Goal: Information Seeking & Learning: Learn about a topic

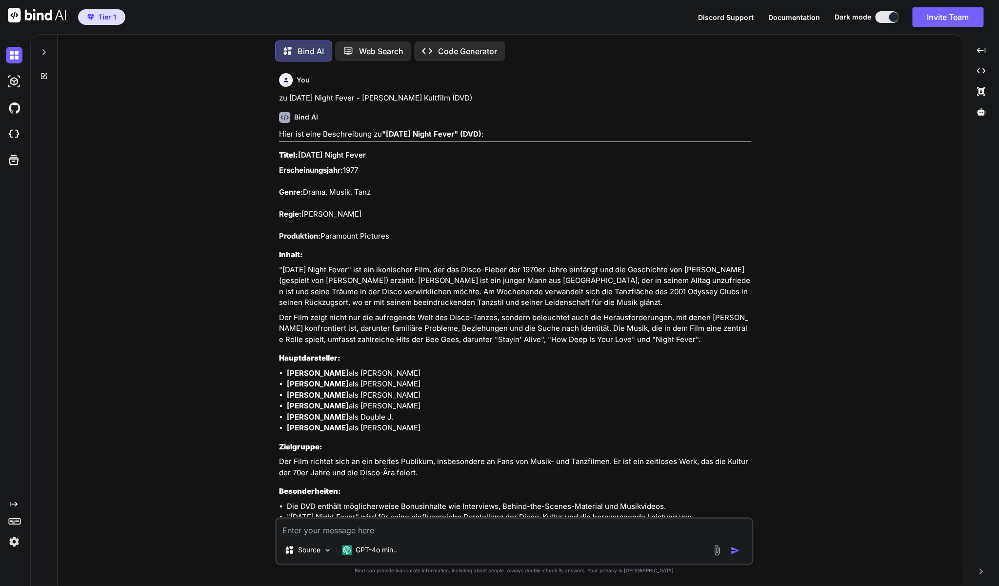
scroll to position [4568, 0]
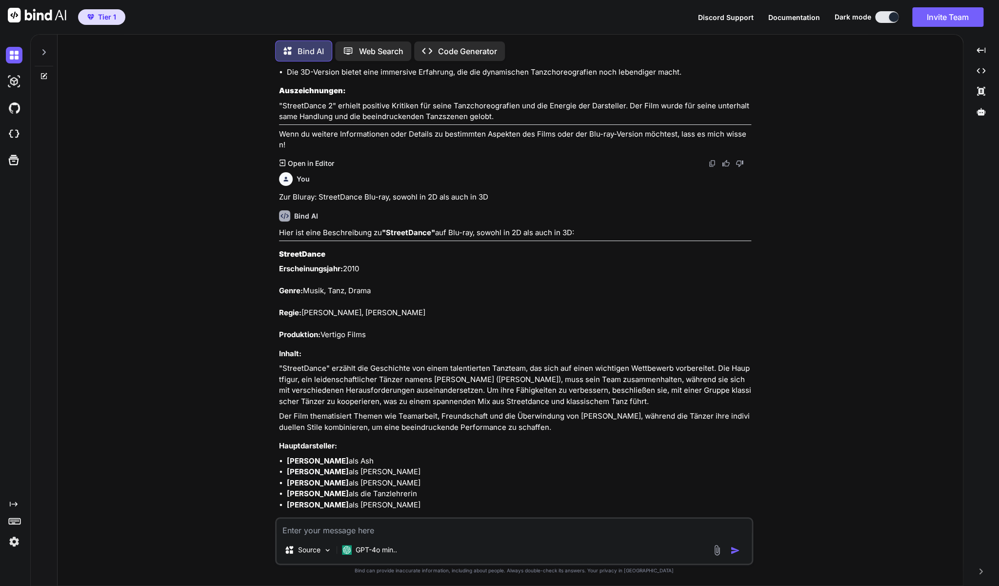
click at [351, 529] on textarea at bounding box center [513, 527] width 475 height 18
paste textarea "[PERSON_NAME] ([PERSON_NAME], [PERSON_NAME], [PERSON_NAME] | DVD)"
type textarea "zu [PERSON_NAME] ([PERSON_NAME], [PERSON_NAME], [PERSON_NAME] | DVD)"
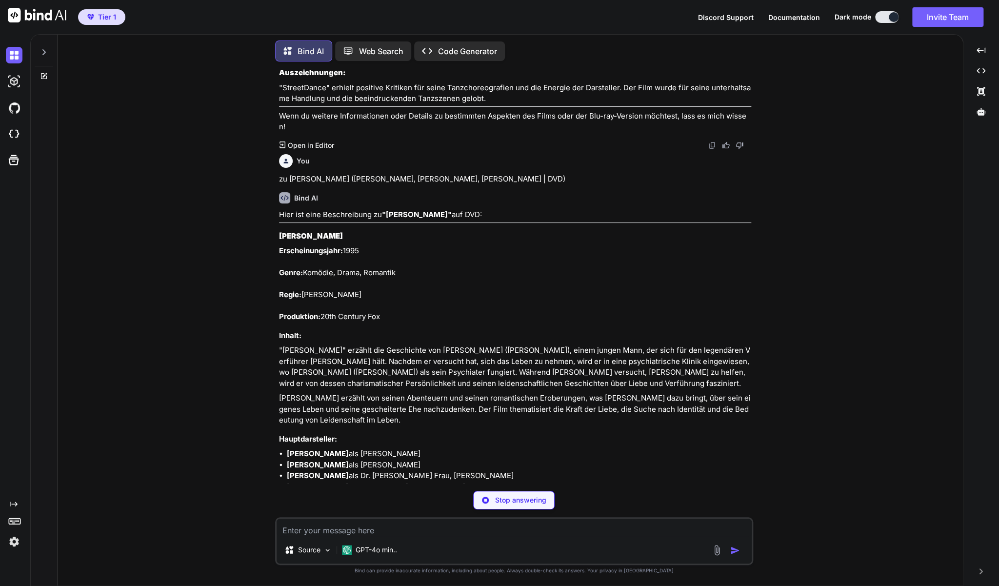
scroll to position [5153, 0]
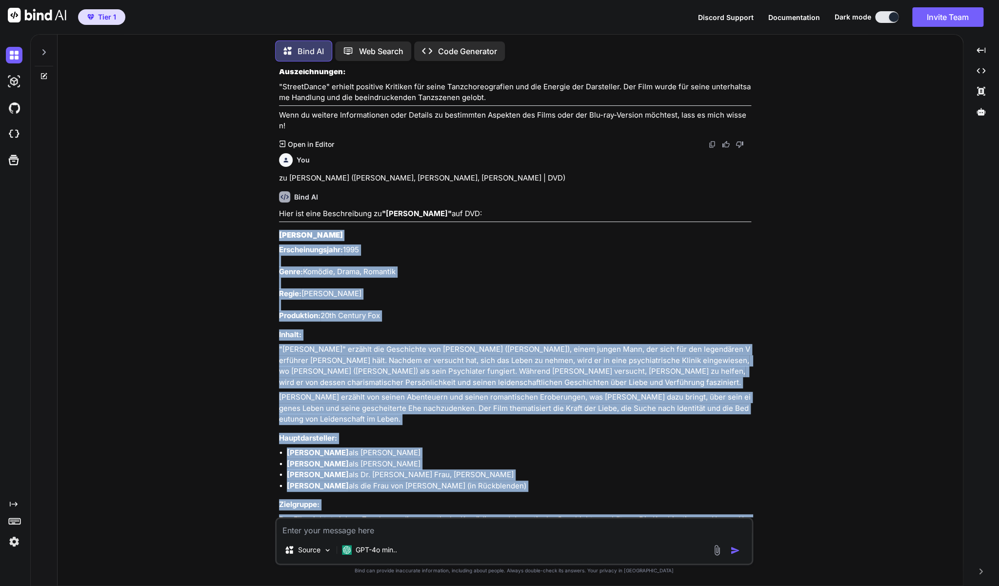
drag, startPoint x: 585, startPoint y: 442, endPoint x: 282, endPoint y: 144, distance: 424.4
click at [280, 208] on div "Hier ist eine Beschreibung zu "[PERSON_NAME]" auf DVD: [PERSON_NAME] Erscheinun…" at bounding box center [515, 436] width 472 height 456
copy div "Lor Ipsu DoLorsi Ametconsectetura: 4107 Elits: Doeiusm, Tempo, Incididu Utlab: …"
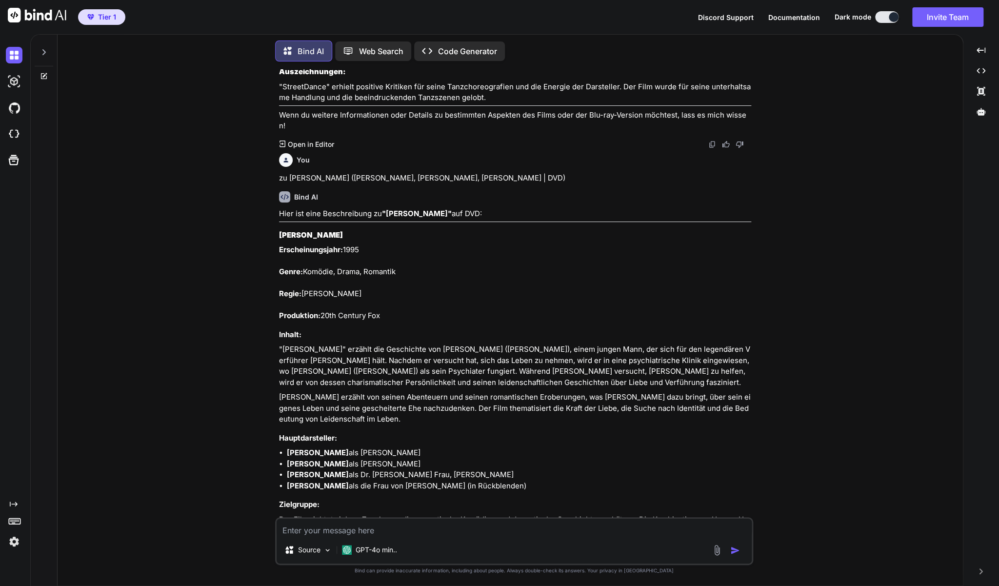
click at [332, 530] on textarea at bounding box center [513, 527] width 475 height 18
paste textarea "[PERSON_NAME] - Ein Lockenkopf sorgt für [PERSON_NAME] (DVD)"
type textarea "zu Curly Sue - Ein Lockenkopf sorgt für [PERSON_NAME] (DVD)"
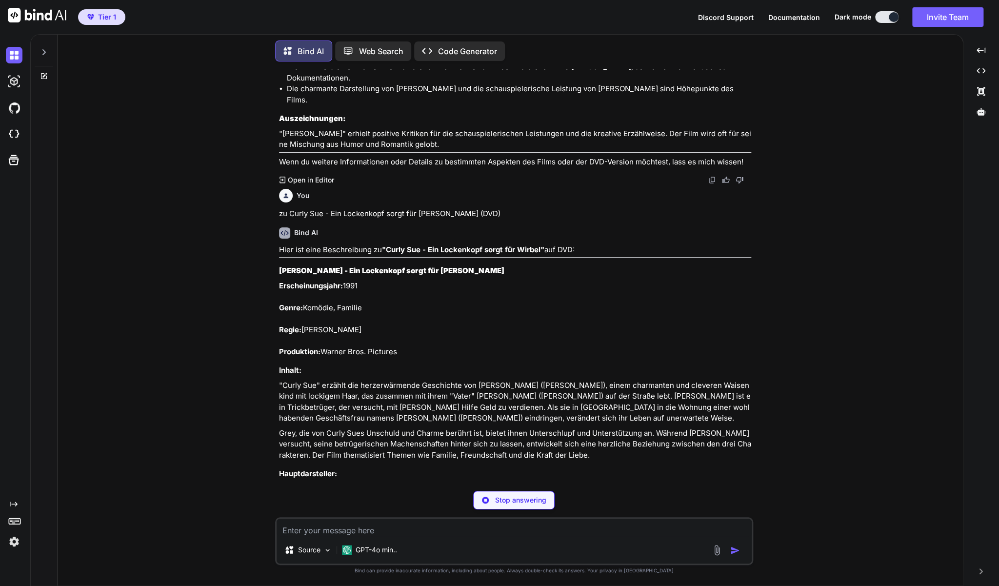
scroll to position [5651, 0]
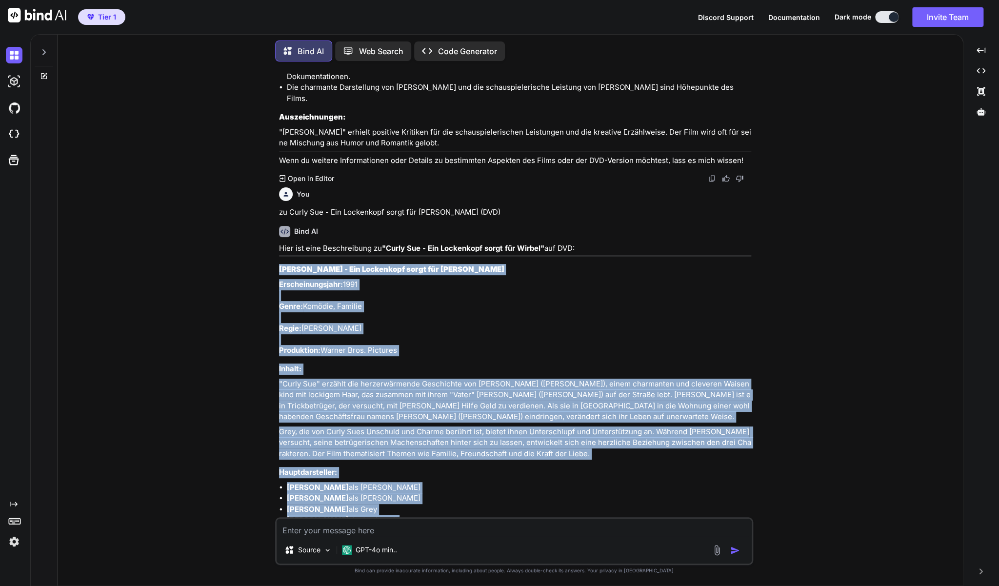
drag, startPoint x: 324, startPoint y: 476, endPoint x: 279, endPoint y: 168, distance: 311.9
click at [279, 243] on div "Hier ist eine Beschreibung zu "Curly Sue - Ein Lockenkopf sorgt für Wirbel" auf…" at bounding box center [515, 476] width 472 height 467
copy div "Lorem Ips - Dol Sitametcon adipi eli Seddoe Temporincididunt: 4316 Utlab: Etdol…"
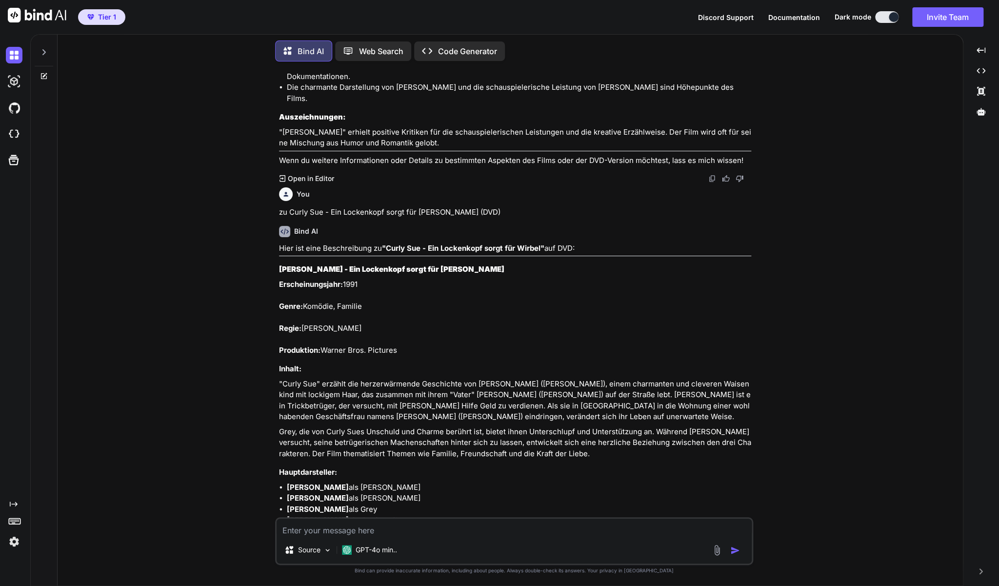
click at [330, 537] on div "Source GPT-4o min.." at bounding box center [514, 541] width 478 height 48
click at [336, 528] on textarea at bounding box center [513, 527] width 475 height 18
paste textarea "Das Vermächtnis der Wanderhure - DVD"
type textarea "zu Das Vermächtnis der Wanderhure - DVD"
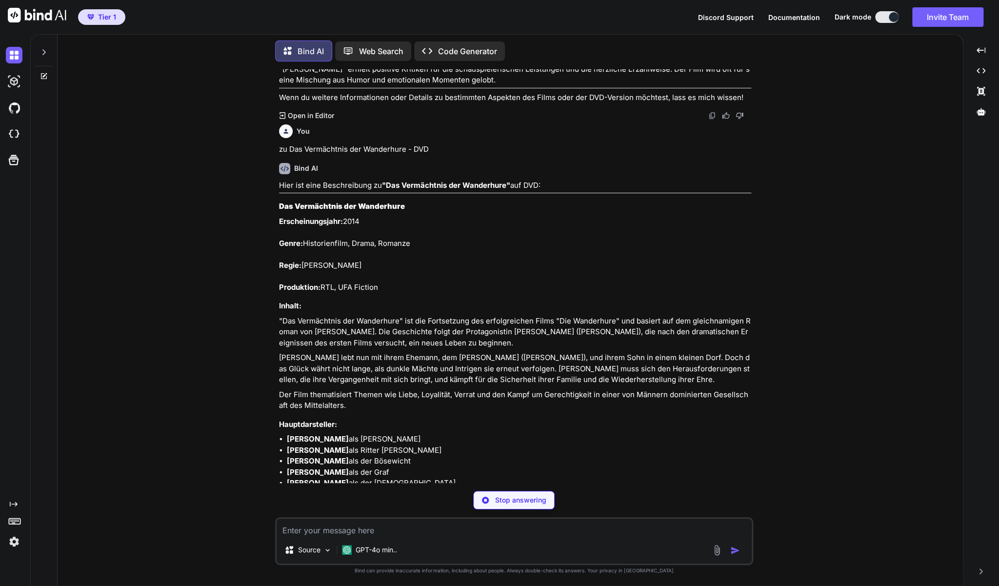
scroll to position [6258, 0]
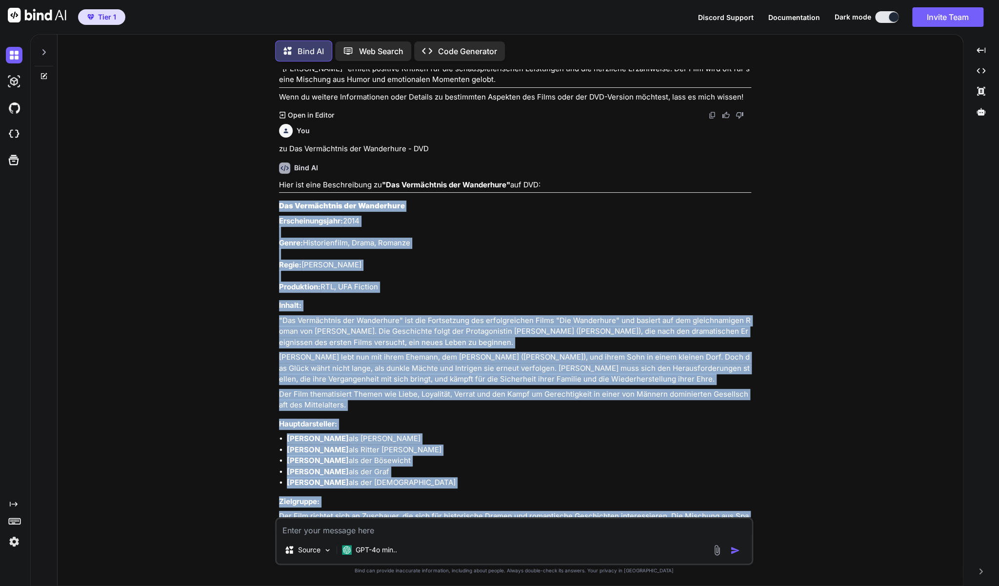
drag, startPoint x: 588, startPoint y: 423, endPoint x: 279, endPoint y: 105, distance: 443.4
click at [279, 179] on div "Hier ist eine Beschreibung zu "Das Vermächtnis der Wanderhure" auf DVD: Das Ver…" at bounding box center [515, 414] width 472 height 471
copy div "Lor Ipsumdolors ame Consectetu Adipiscingelitse: 5792 Doeiu: Temporincidid, Utl…"
